Goal: Transaction & Acquisition: Obtain resource

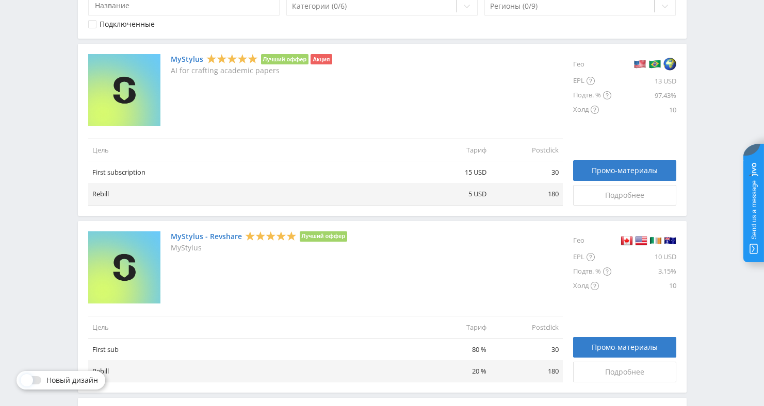
scroll to position [227, 0]
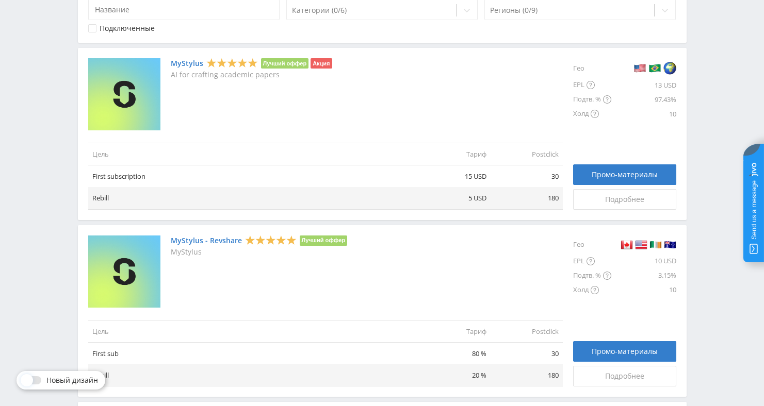
click at [187, 66] on link "MyStylus" at bounding box center [187, 63] width 32 height 8
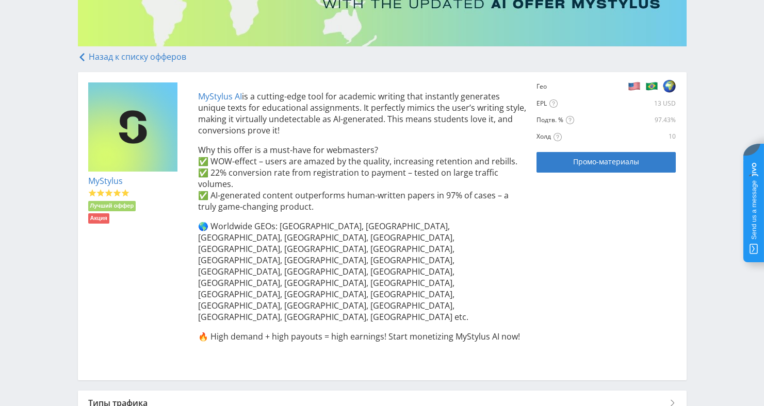
scroll to position [186, 0]
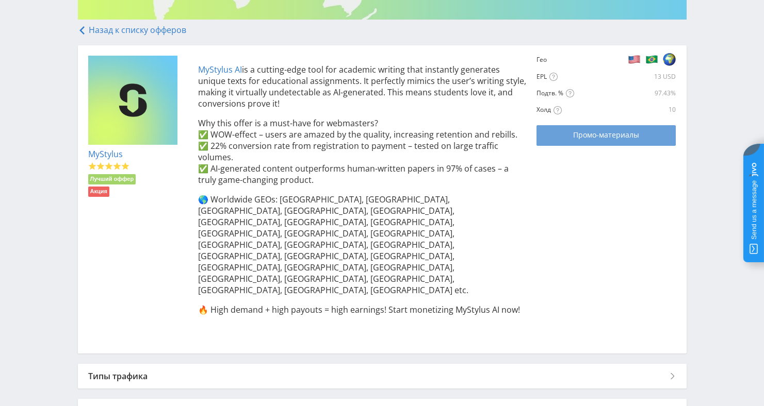
click at [589, 138] on span "Промо-материалы" at bounding box center [606, 135] width 66 height 8
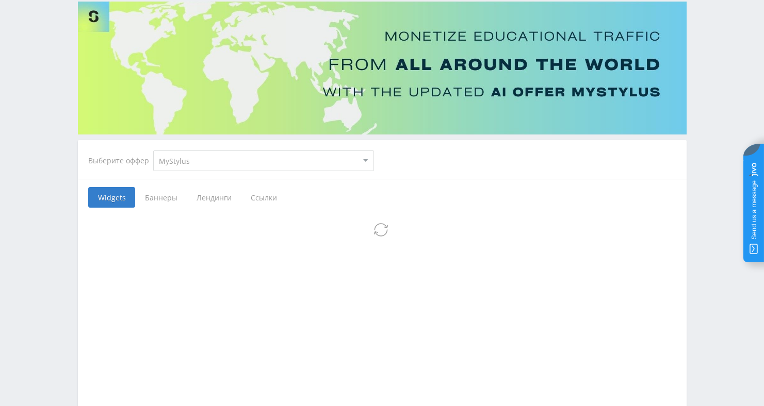
scroll to position [212, 0]
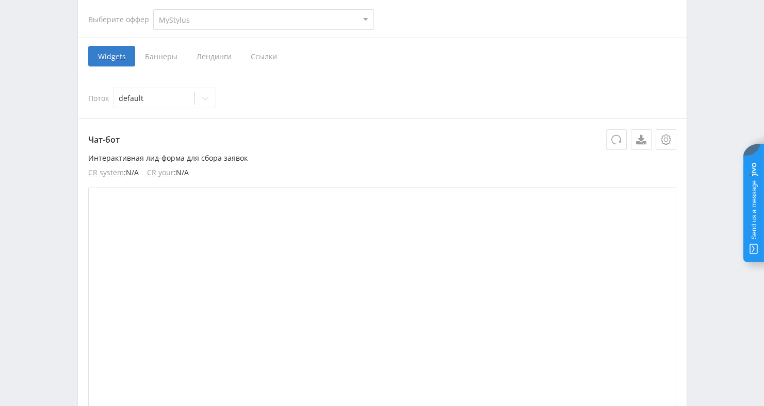
click at [252, 53] on span "Ссылки" at bounding box center [264, 56] width 46 height 21
click at [0, 0] on input "Ссылки" at bounding box center [0, 0] width 0 height 0
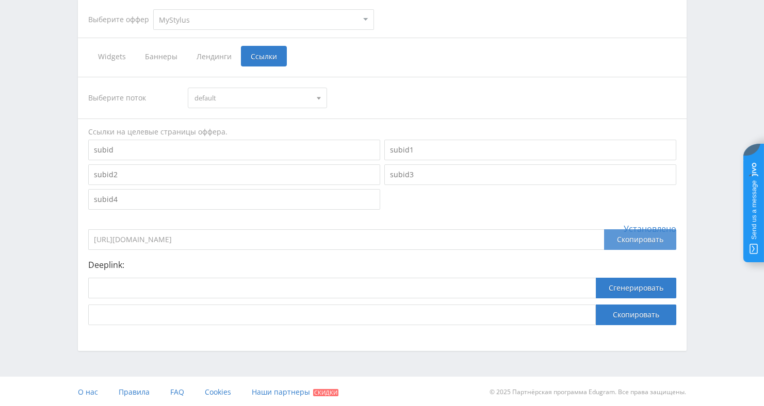
click at [619, 234] on div "Скопировать" at bounding box center [640, 239] width 72 height 21
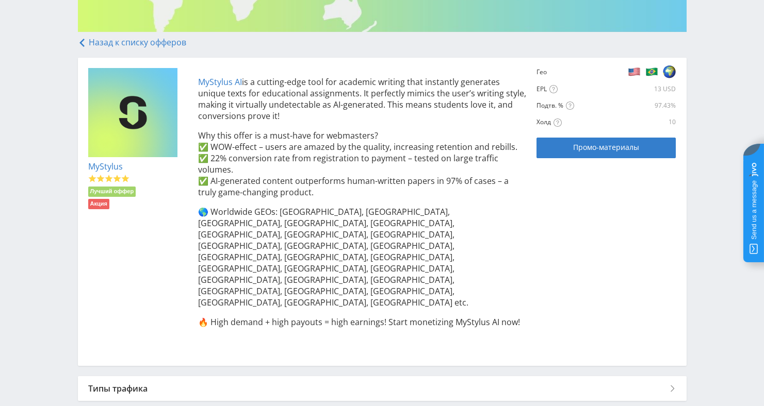
scroll to position [114, 0]
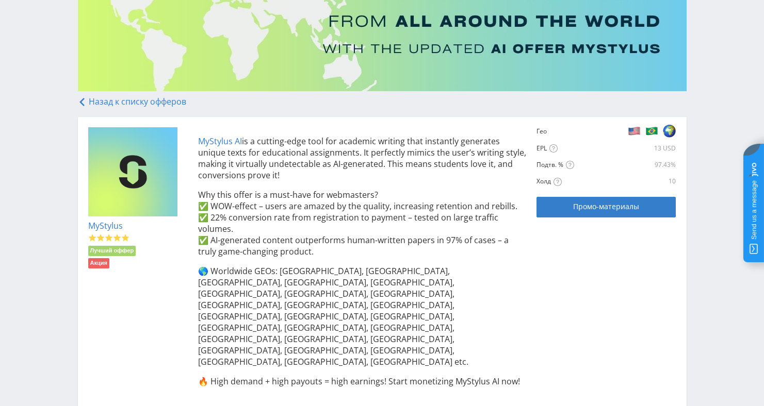
click at [97, 105] on link "Назад к списку офферов" at bounding box center [132, 101] width 108 height 11
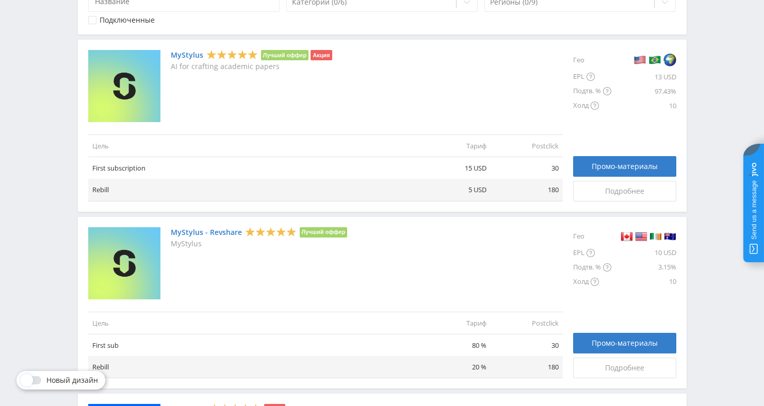
scroll to position [203, 0]
